Goal: Information Seeking & Learning: Learn about a topic

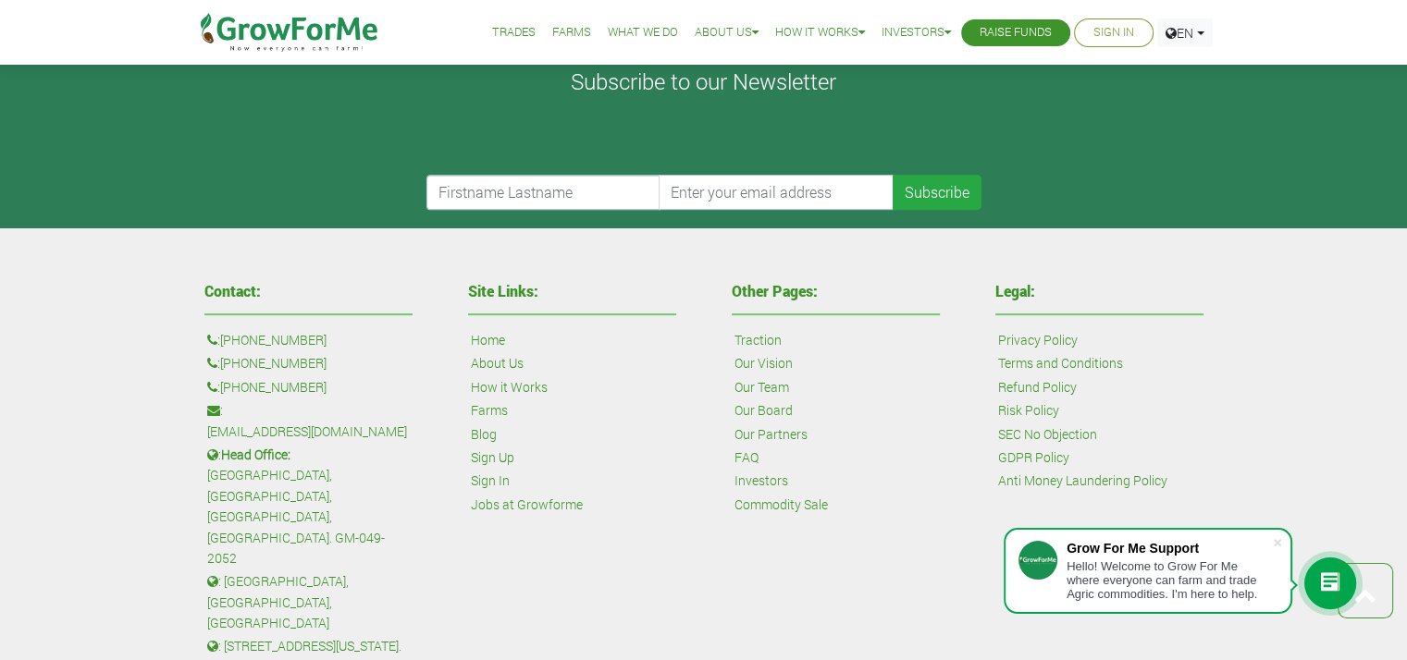
scroll to position [814, 0]
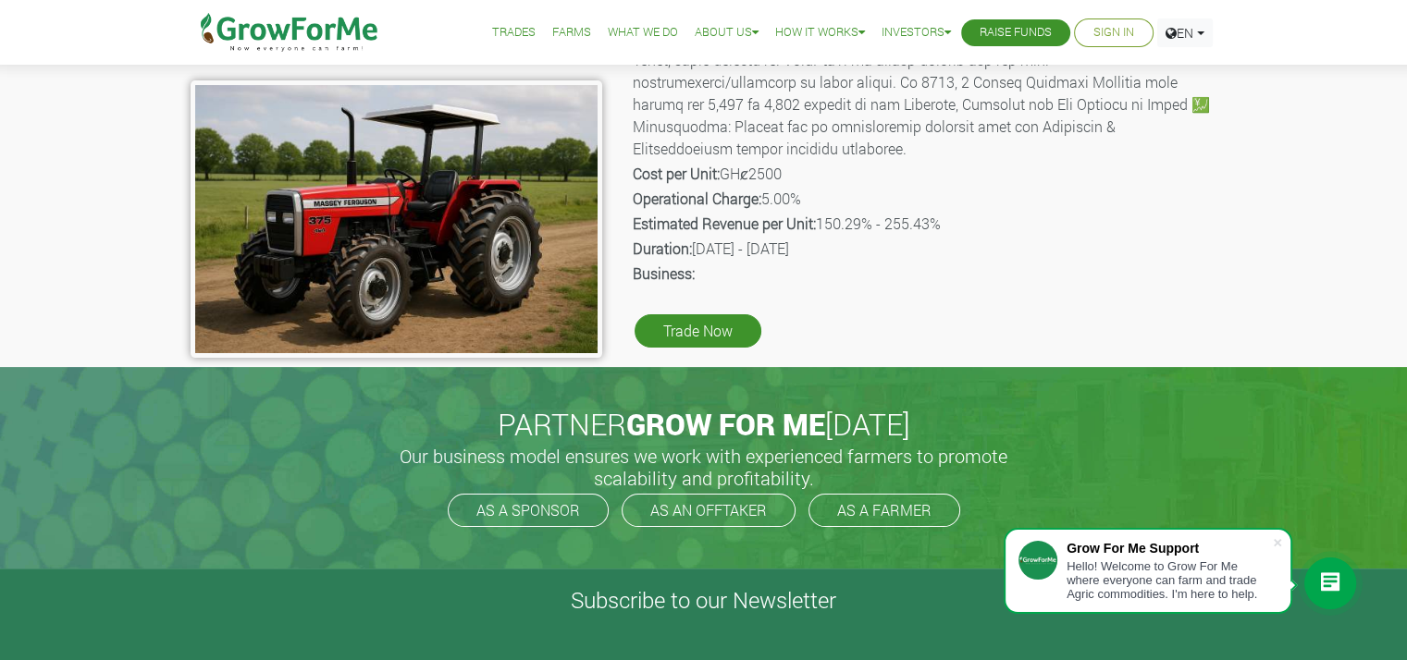
scroll to position [370, 0]
